Goal: Task Accomplishment & Management: Manage account settings

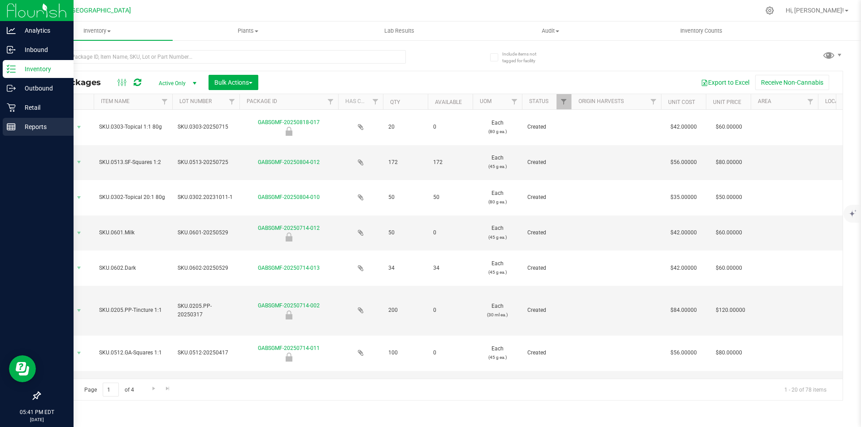
click at [22, 127] on p "Reports" at bounding box center [43, 127] width 54 height 11
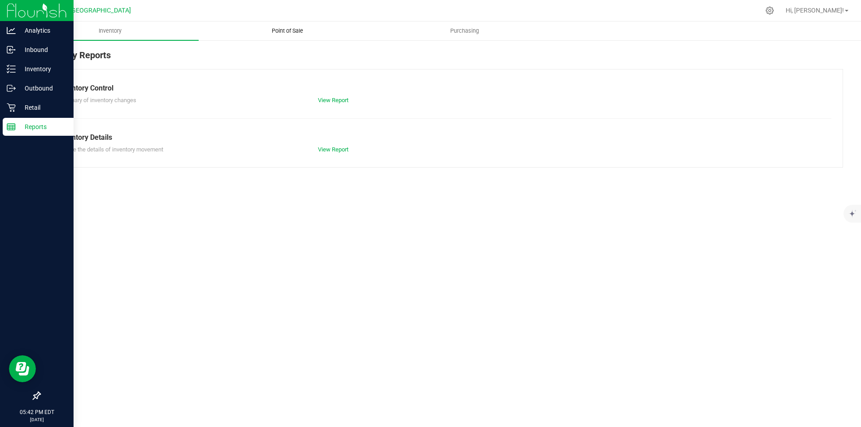
click at [289, 30] on span "Point of Sale" at bounding box center [288, 31] width 56 height 8
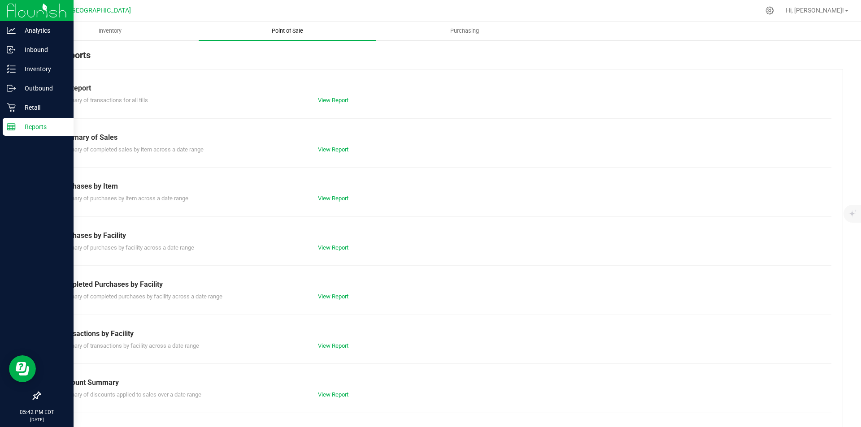
click at [289, 27] on span "Point of Sale" at bounding box center [288, 31] width 56 height 8
click at [326, 100] on link "View Report" at bounding box center [333, 100] width 30 height 7
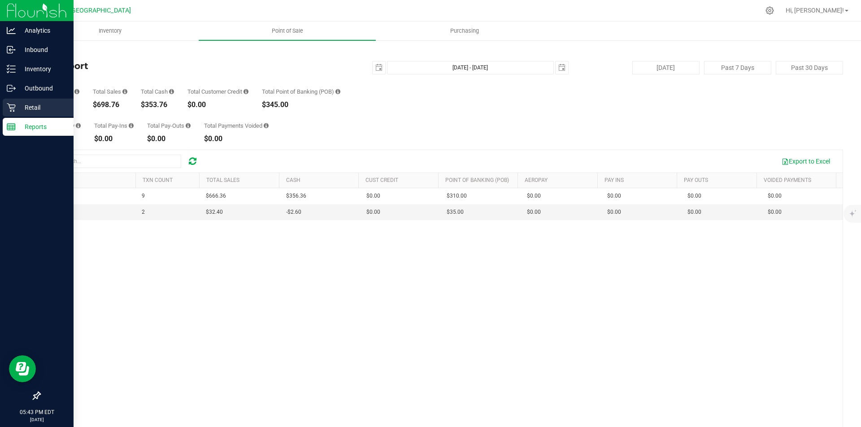
click at [56, 102] on div "Retail" at bounding box center [38, 108] width 71 height 18
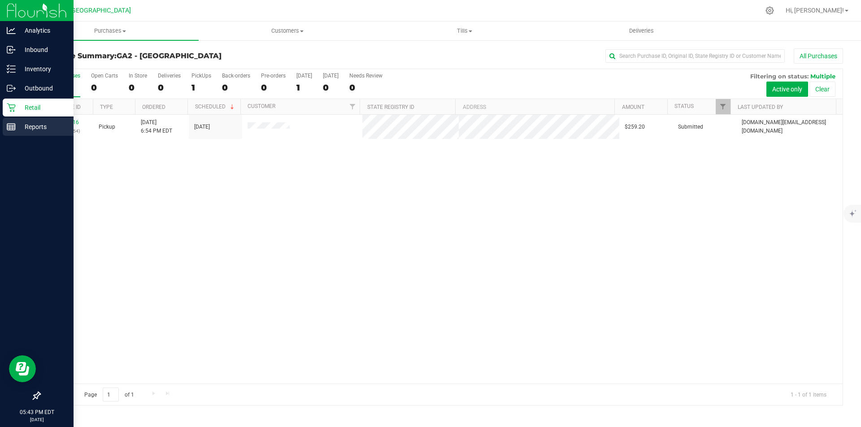
click at [19, 126] on p "Reports" at bounding box center [43, 127] width 54 height 11
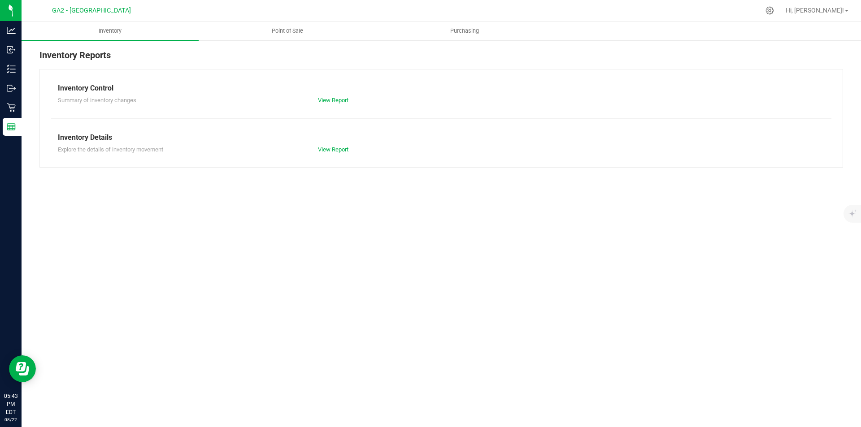
click at [201, 48] on div "Inventory Reports" at bounding box center [441, 58] width 804 height 21
click at [848, 11] on span at bounding box center [847, 11] width 4 height 2
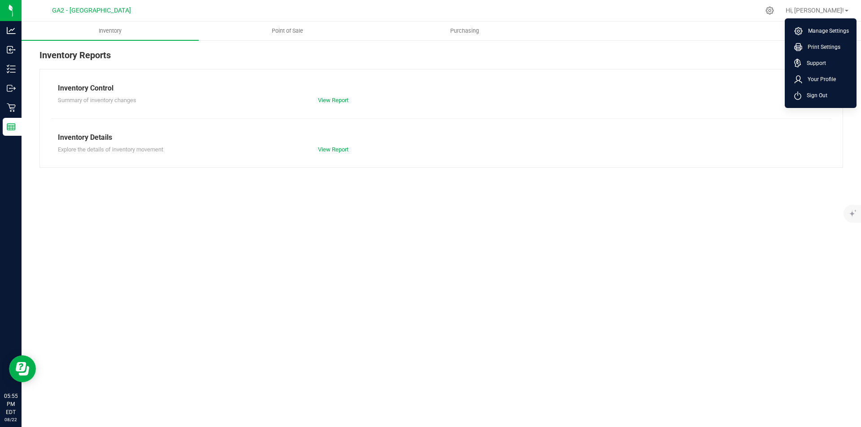
click at [568, 199] on div "Inventory Point of Sale Purchasing Inventory Reports Inventory Control Summary …" at bounding box center [442, 225] width 840 height 406
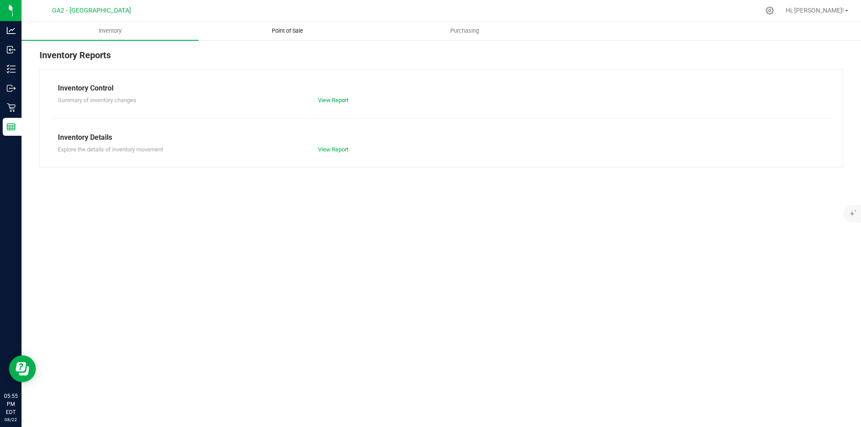
click at [279, 32] on span "Point of Sale" at bounding box center [288, 31] width 56 height 8
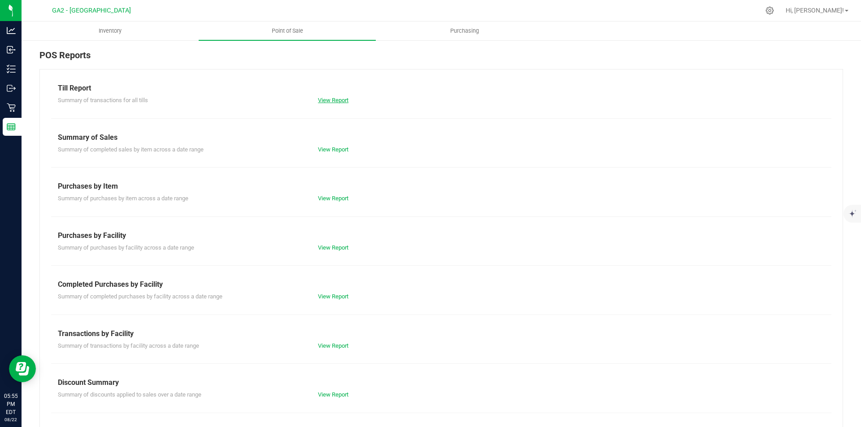
click at [331, 99] on link "View Report" at bounding box center [333, 100] width 30 height 7
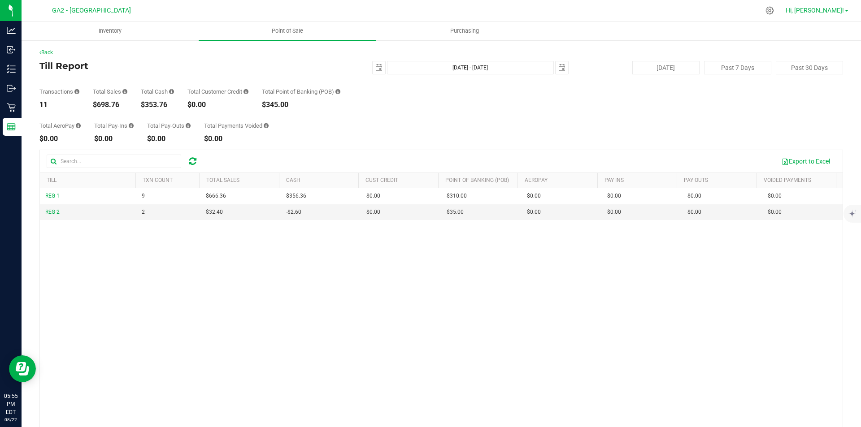
click at [843, 7] on span "Hi, [PERSON_NAME]!" at bounding box center [815, 10] width 58 height 7
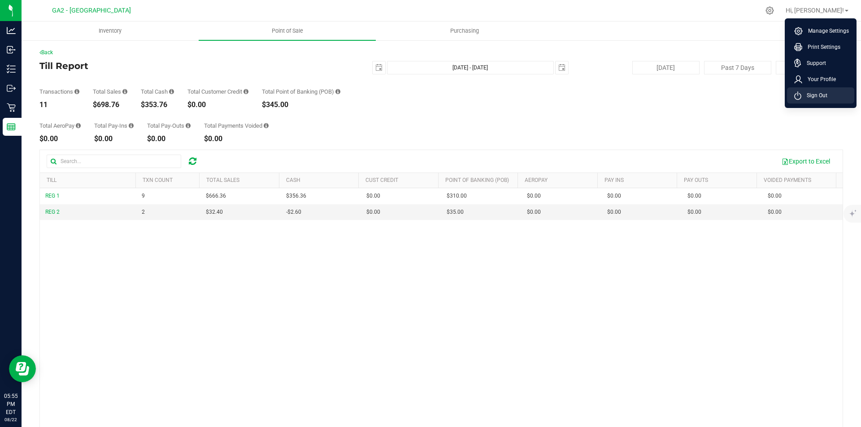
click at [824, 97] on span "Sign Out" at bounding box center [815, 95] width 26 height 9
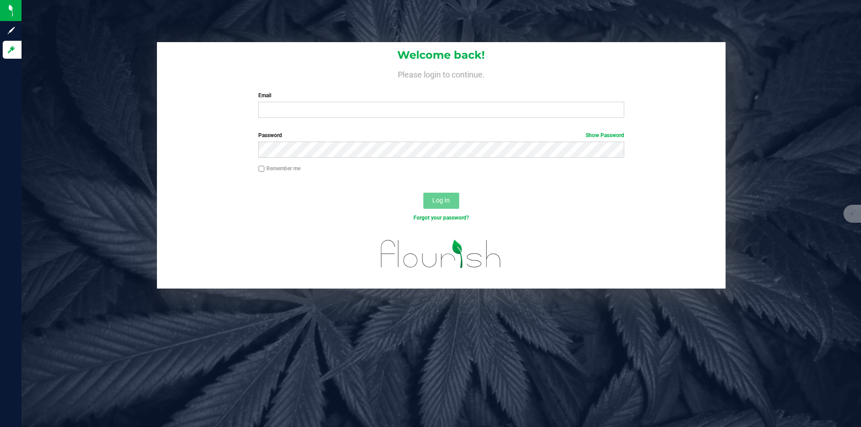
click at [318, 125] on form "Welcome back! Please login to continue. Email Required Please format your email…" at bounding box center [441, 165] width 555 height 247
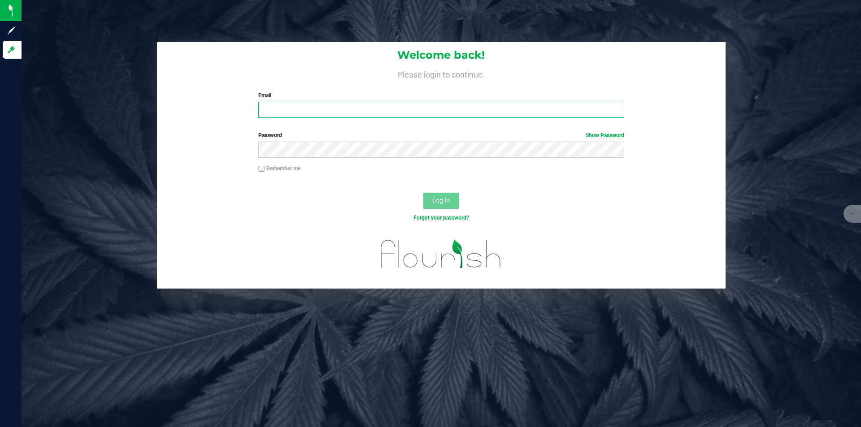
click at [318, 118] on input "Email" at bounding box center [441, 110] width 366 height 16
type input "[EMAIL_ADDRESS][DOMAIN_NAME]"
click at [423, 193] on button "Log In" at bounding box center [441, 201] width 36 height 16
